Goal: Navigation & Orientation: Find specific page/section

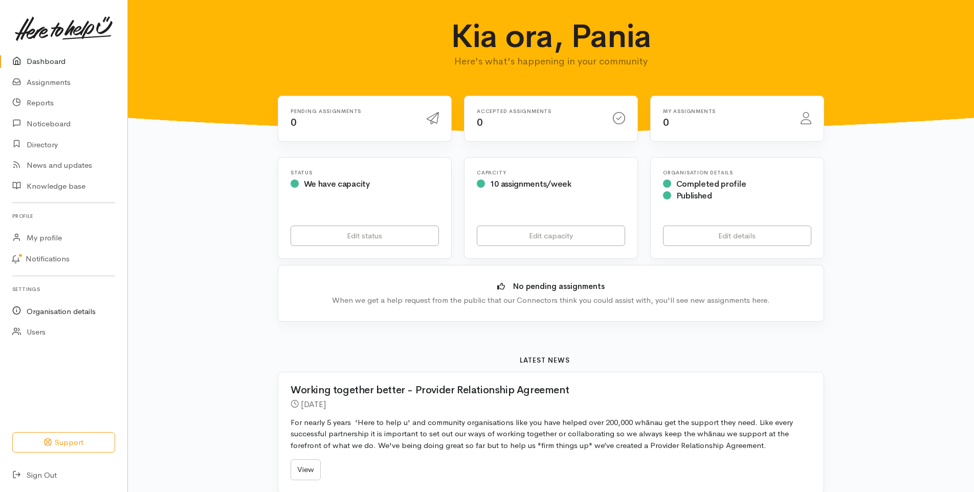
click at [58, 312] on link "Organisation details" at bounding box center [63, 311] width 127 height 21
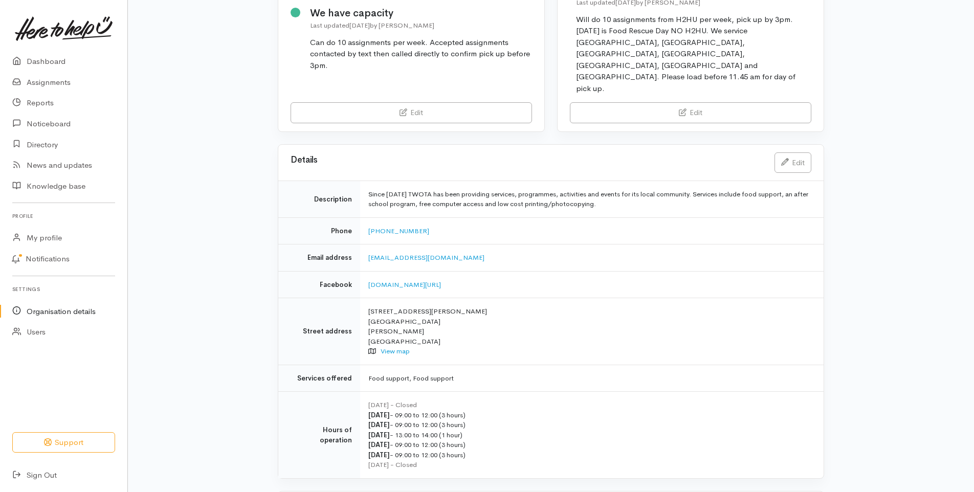
scroll to position [182, 0]
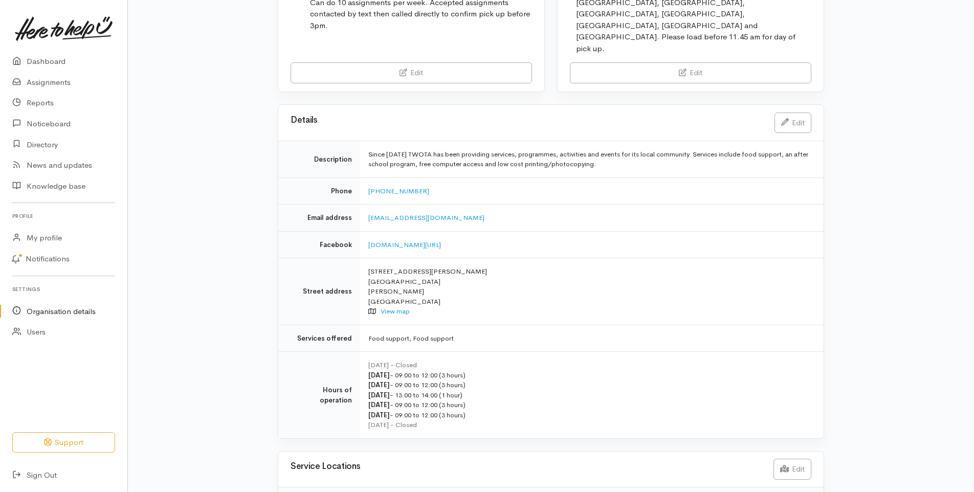
click at [364, 492] on span "1" at bounding box center [368, 501] width 9 height 10
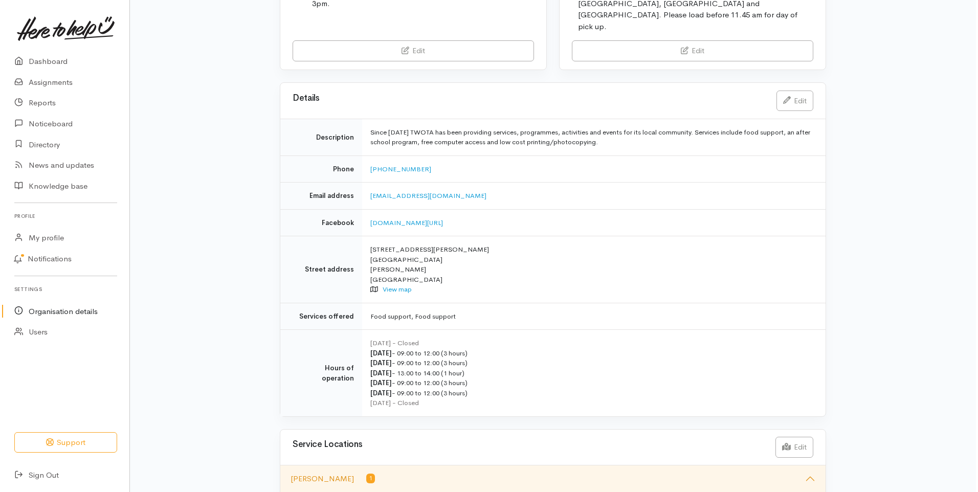
scroll to position [205, 0]
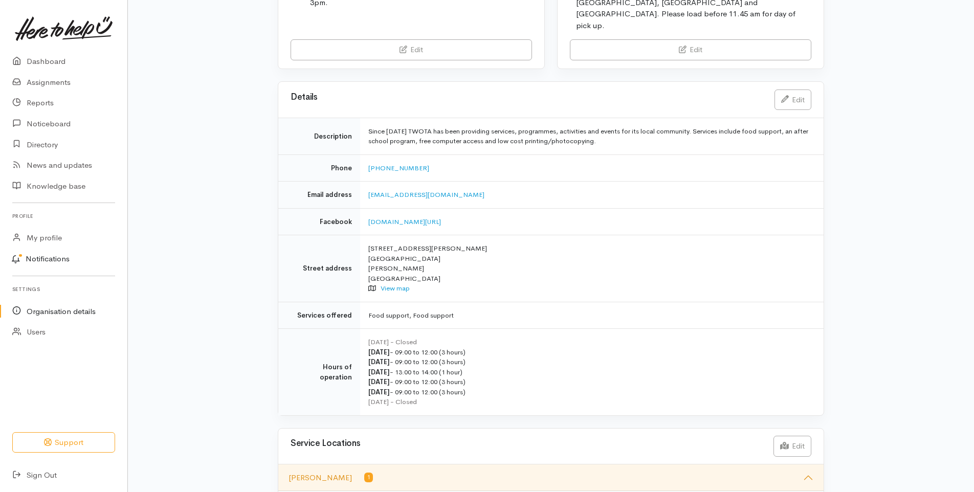
click at [42, 259] on link "Notifications" at bounding box center [62, 259] width 130 height 21
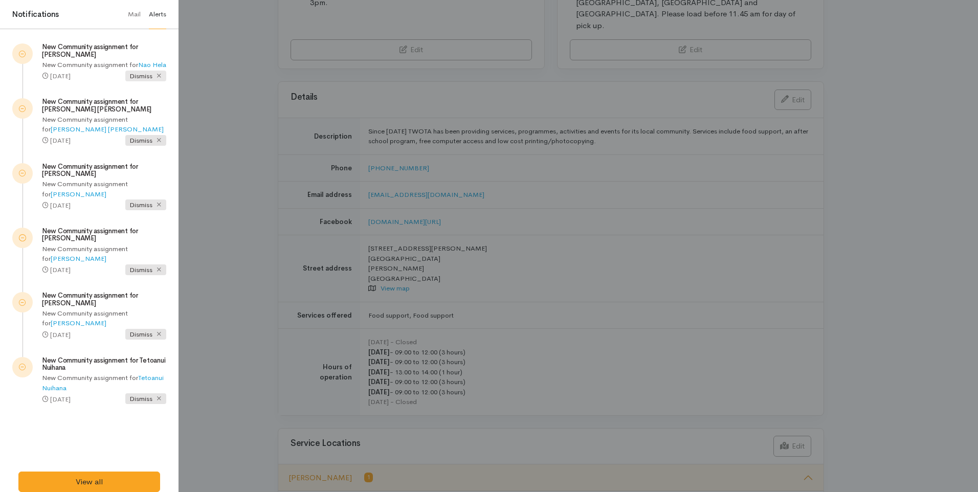
click at [144, 81] on span "Dismiss" at bounding box center [145, 76] width 41 height 11
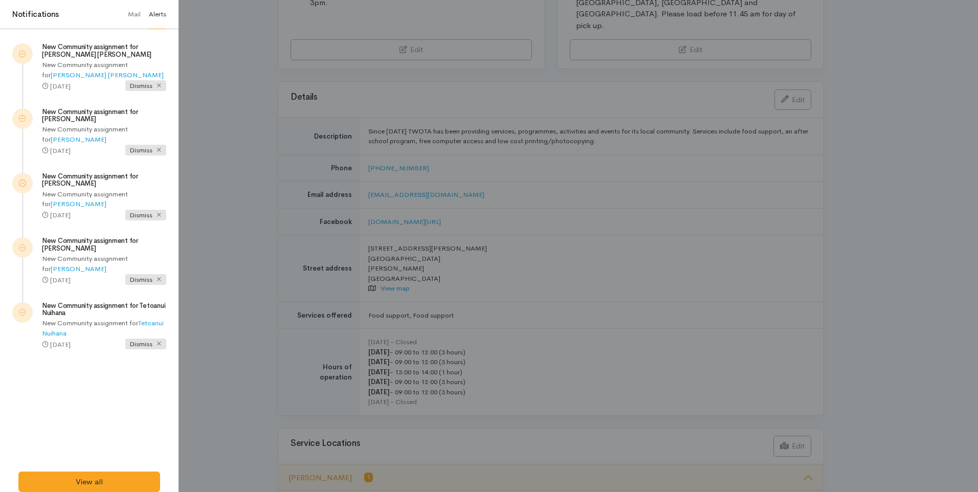
click at [144, 86] on span "Dismiss" at bounding box center [145, 85] width 41 height 11
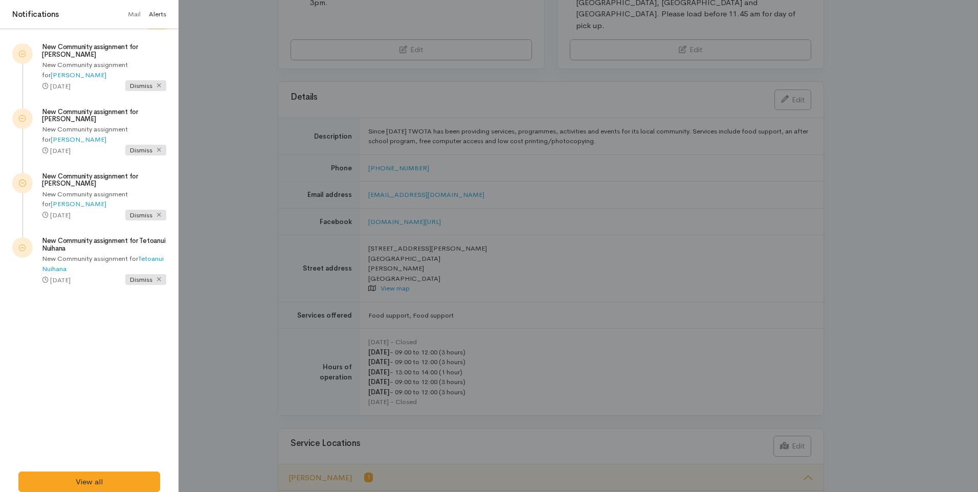
click at [144, 86] on span "Dismiss" at bounding box center [145, 85] width 41 height 11
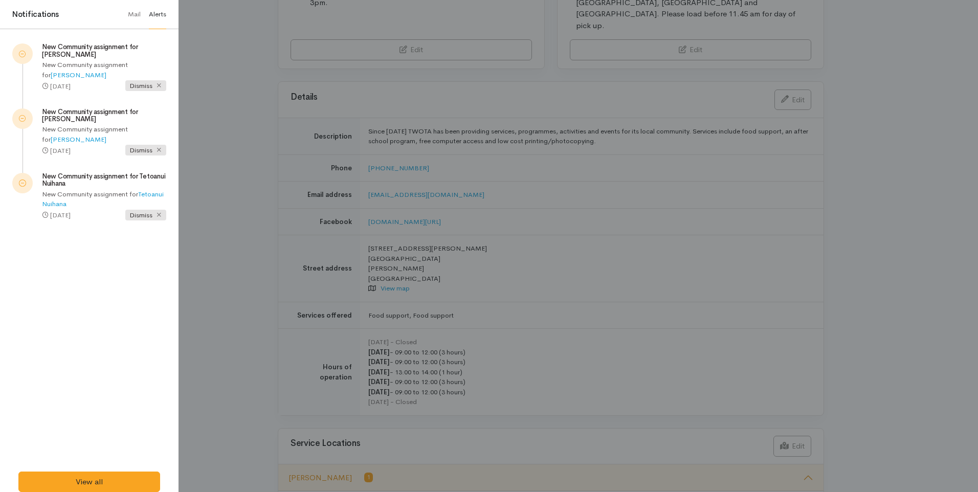
click at [144, 86] on span "Dismiss" at bounding box center [145, 85] width 41 height 11
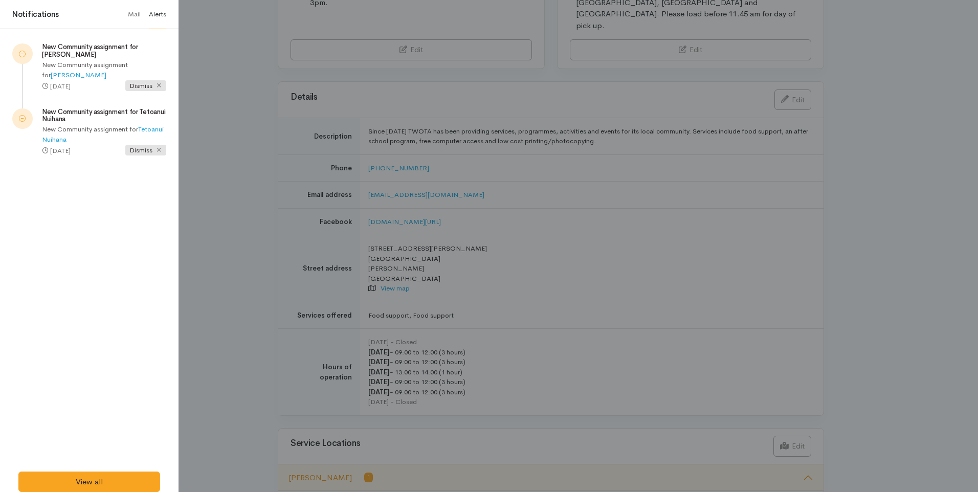
click at [144, 86] on span "Dismiss" at bounding box center [145, 85] width 41 height 11
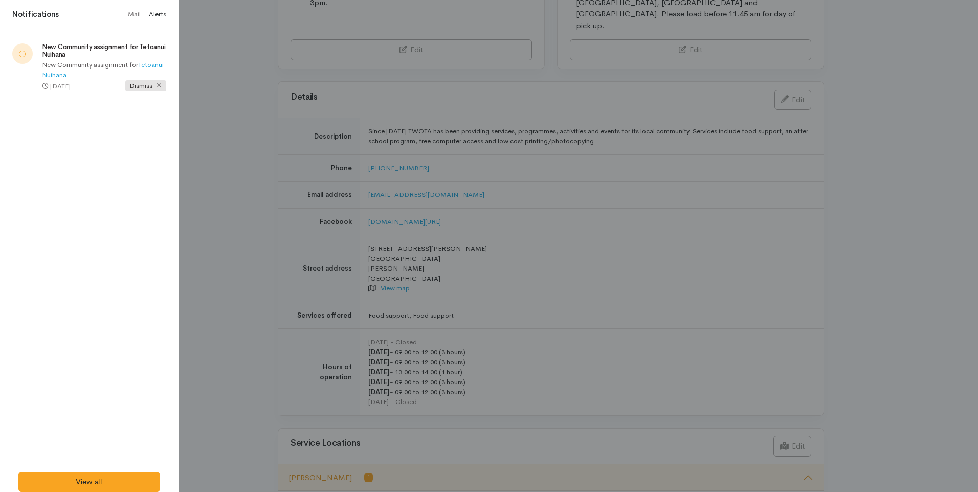
click at [144, 86] on span "Dismiss" at bounding box center [145, 85] width 41 height 11
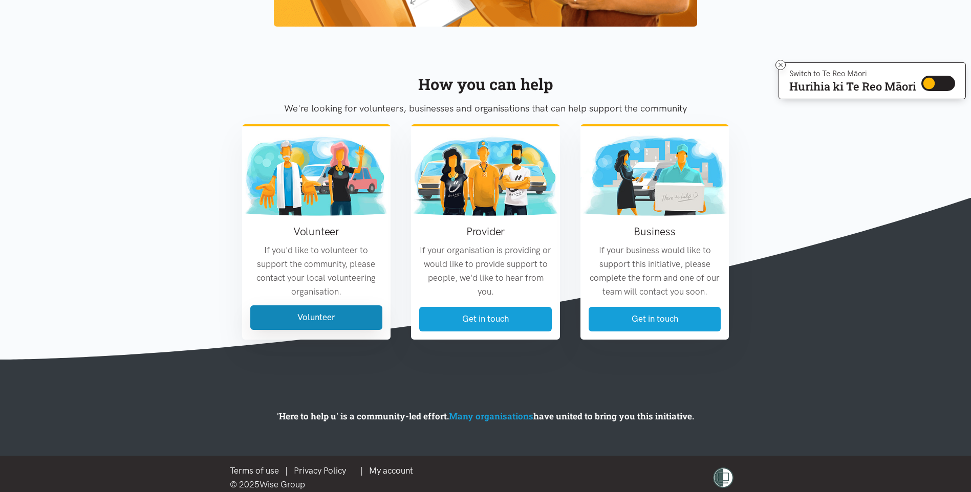
scroll to position [1096, 0]
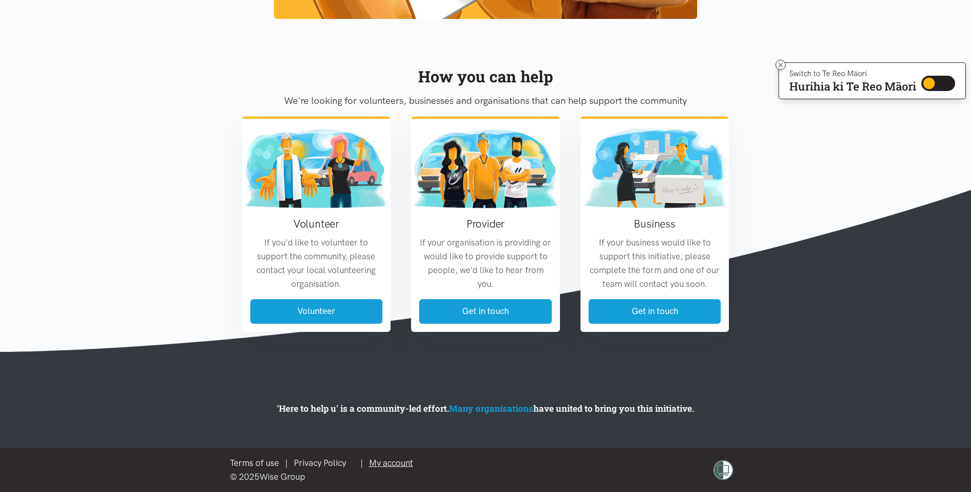
click at [406, 464] on link "My account" at bounding box center [391, 463] width 44 height 10
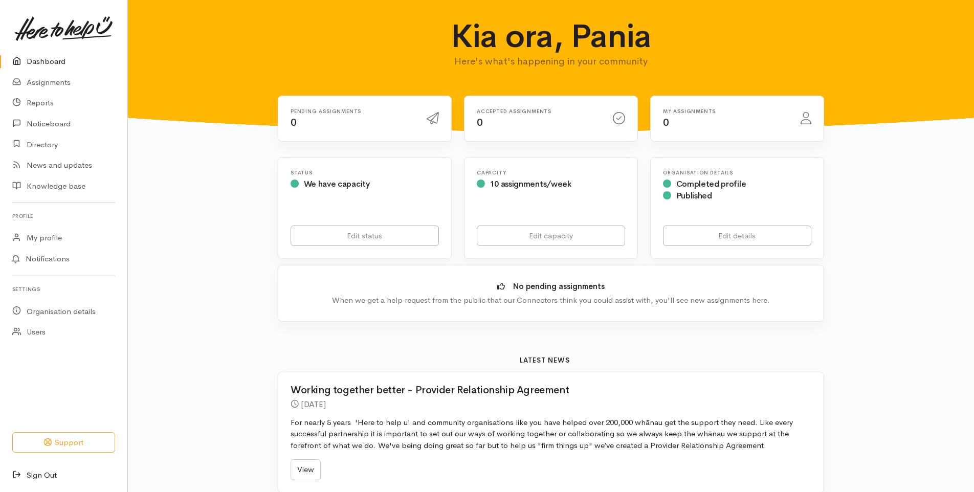
click at [37, 475] on link "Sign Out" at bounding box center [63, 475] width 127 height 21
